Goal: Task Accomplishment & Management: Use online tool/utility

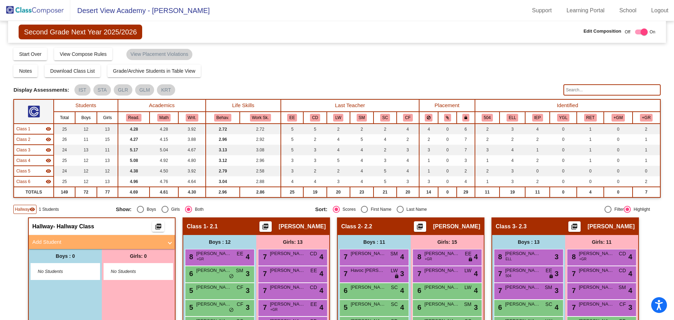
scroll to position [386, 0]
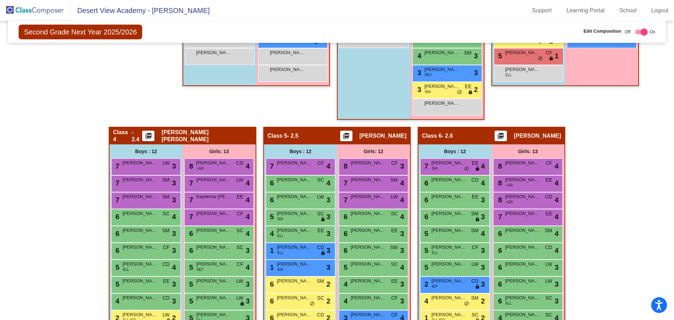
click at [34, 10] on img at bounding box center [35, 10] width 70 height 21
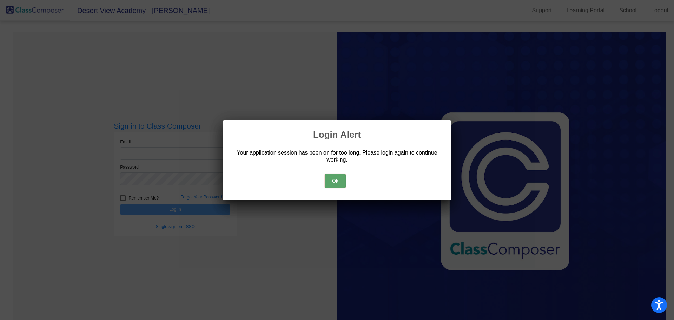
click at [338, 182] on button "Ok" at bounding box center [335, 181] width 21 height 14
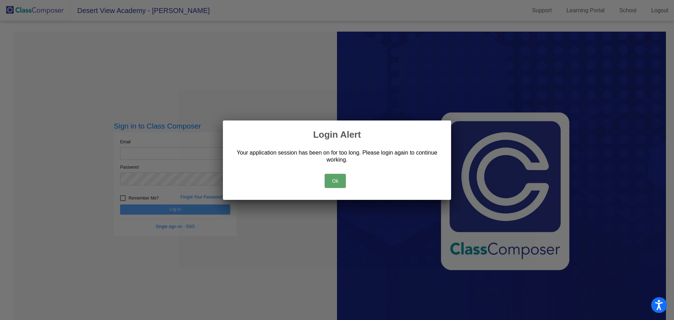
click at [328, 179] on button "Ok" at bounding box center [335, 181] width 21 height 14
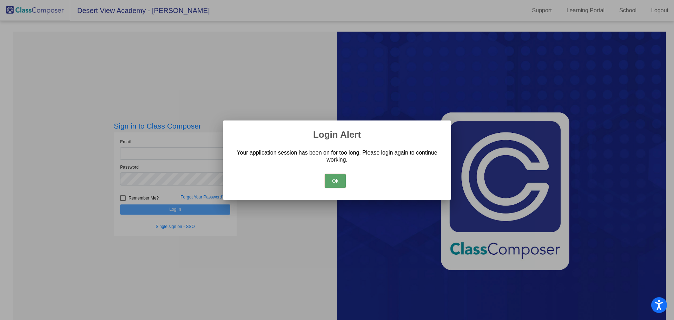
click at [328, 179] on button "Ok" at bounding box center [335, 181] width 21 height 14
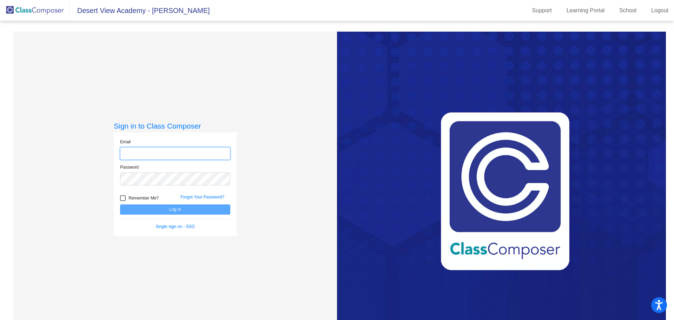
click at [193, 156] on input "email" at bounding box center [175, 153] width 110 height 13
type input "[EMAIL_ADDRESS][DOMAIN_NAME]"
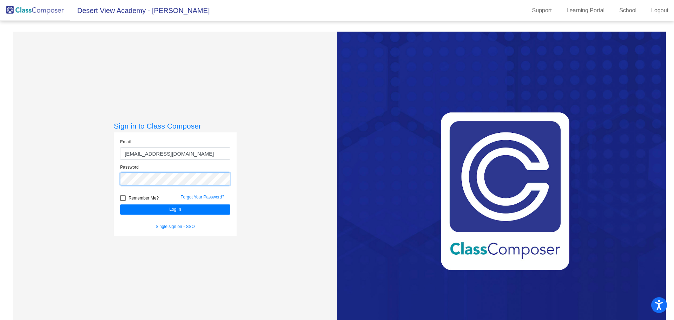
click at [120, 204] on button "Log In" at bounding box center [175, 209] width 110 height 10
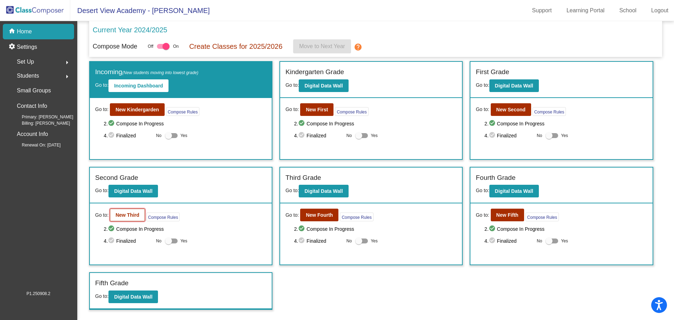
click at [126, 212] on b "New Third" at bounding box center [127, 215] width 24 height 6
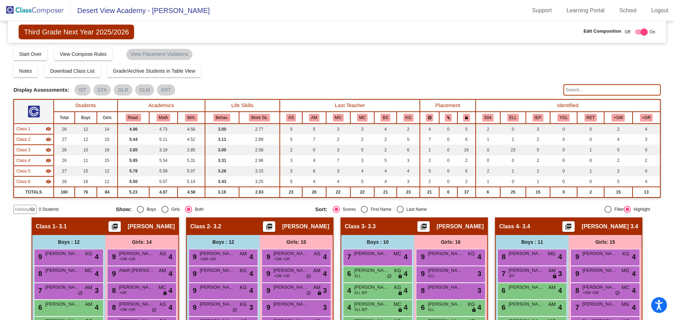
click at [571, 89] on input "text" at bounding box center [611, 89] width 97 height 11
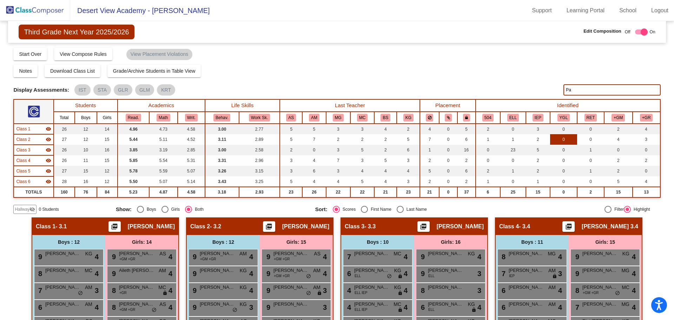
type input "P"
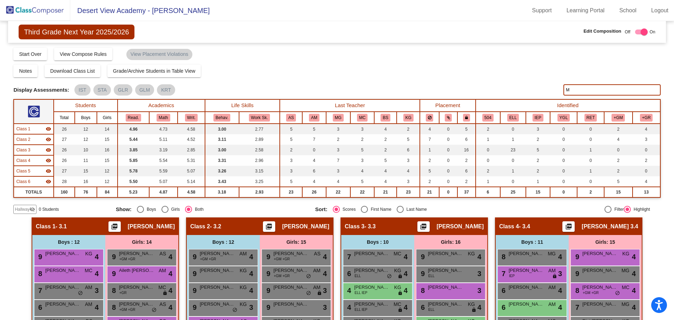
type input "M"
click at [59, 12] on img at bounding box center [35, 10] width 70 height 21
